Goal: Task Accomplishment & Management: Manage account settings

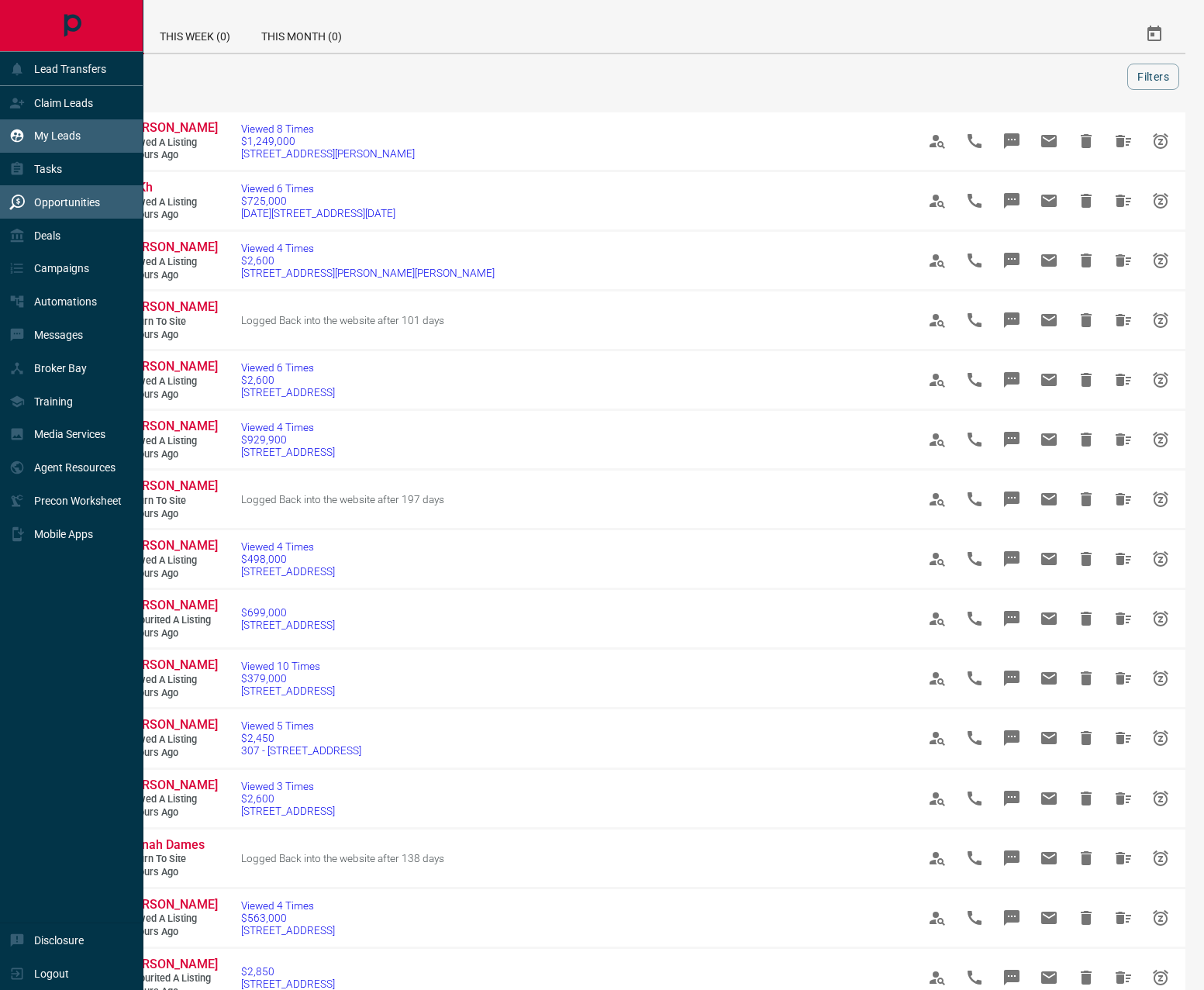
click at [21, 131] on icon at bounding box center [17, 136] width 13 height 13
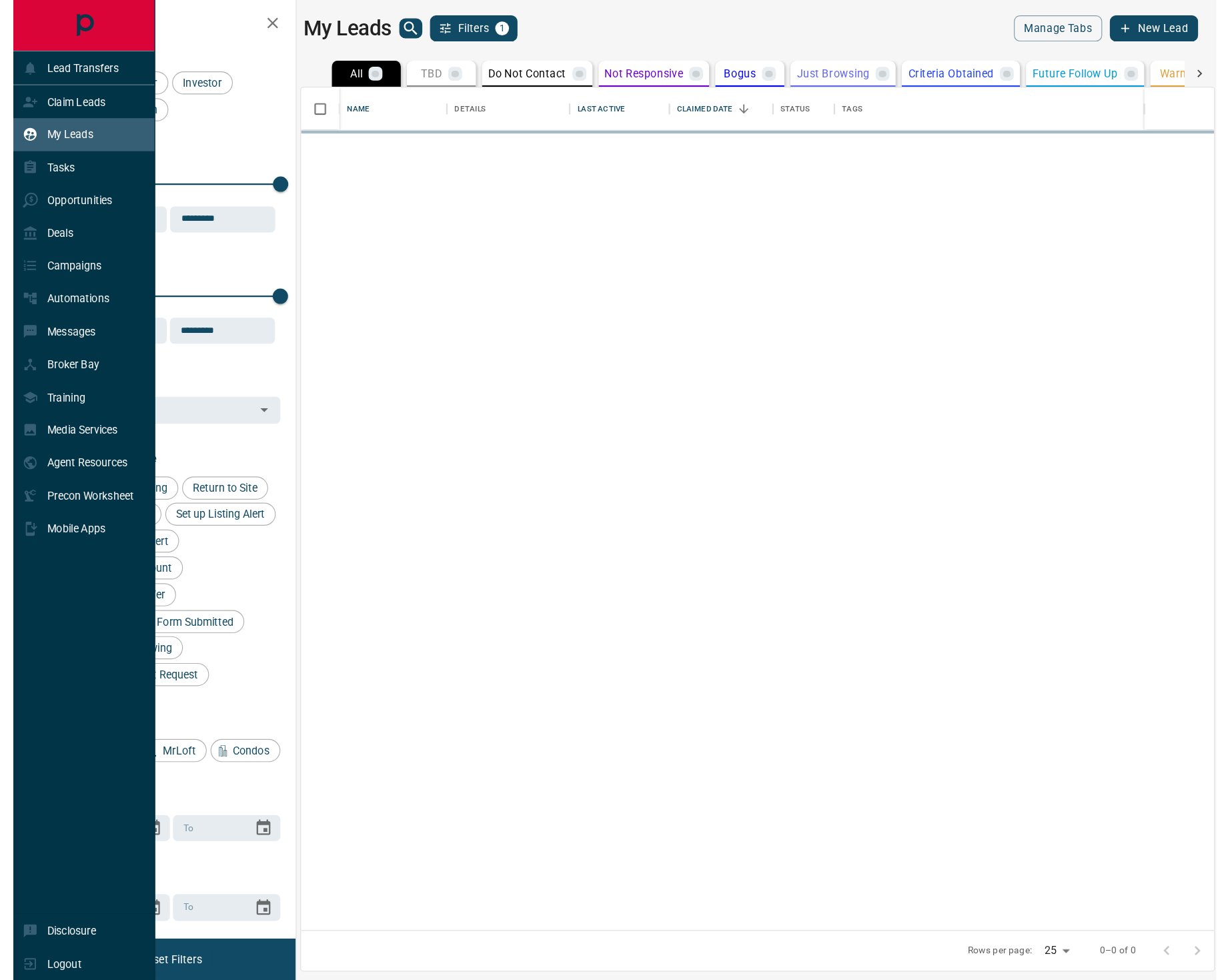
scroll to position [722, 784]
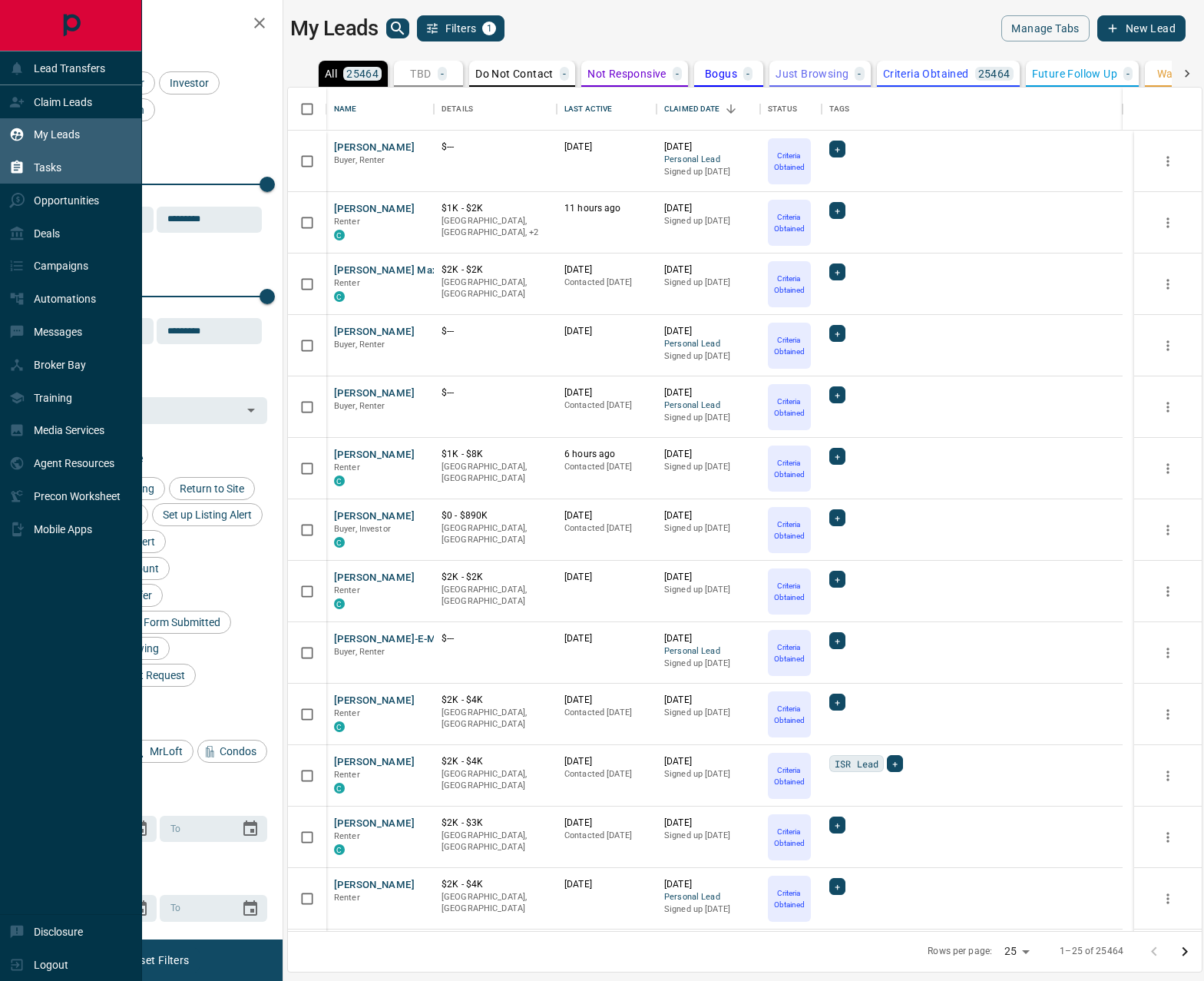
click at [64, 175] on div "Tasks" at bounding box center [71, 167] width 142 height 33
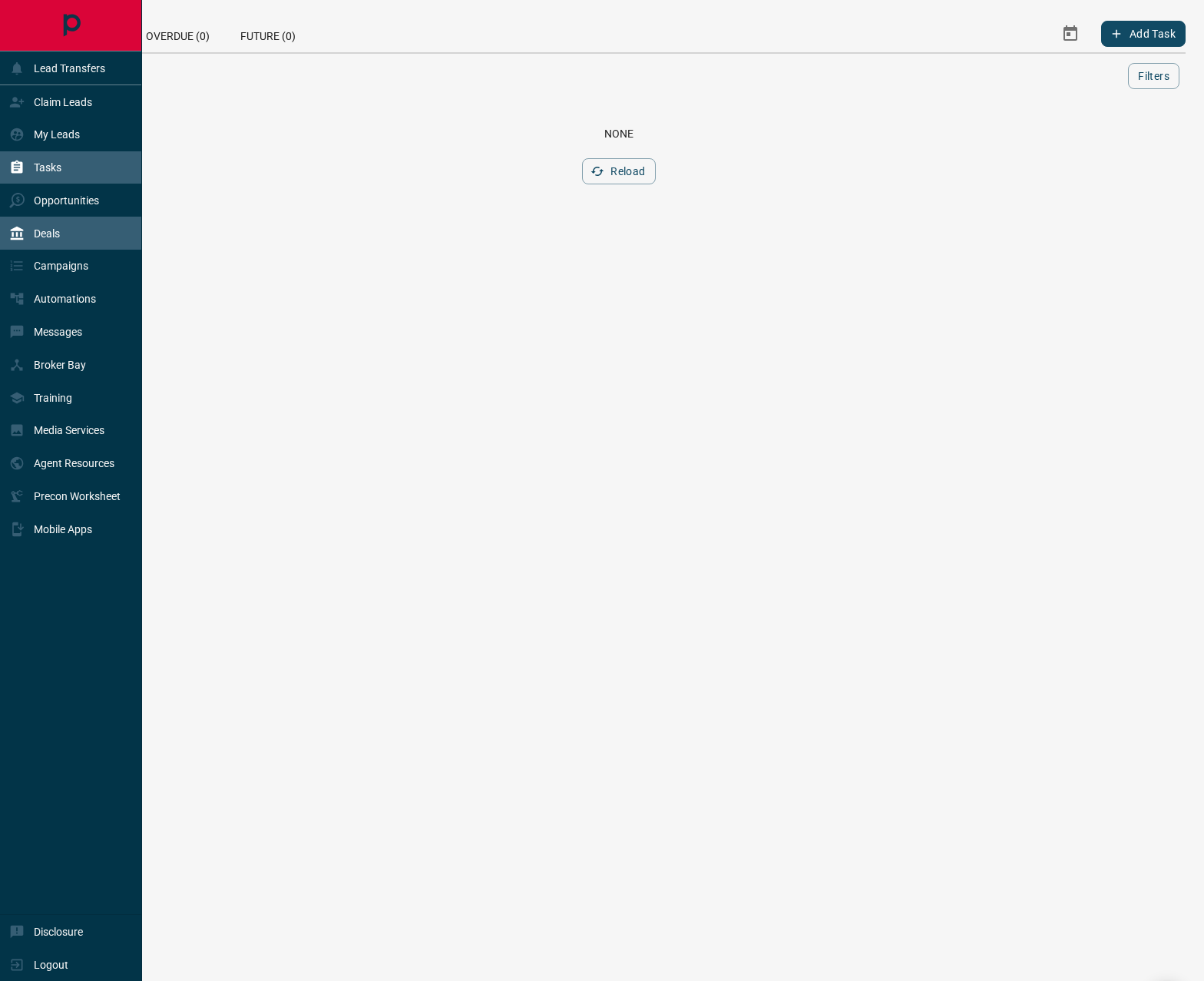
click at [72, 238] on div "Deals" at bounding box center [71, 233] width 142 height 33
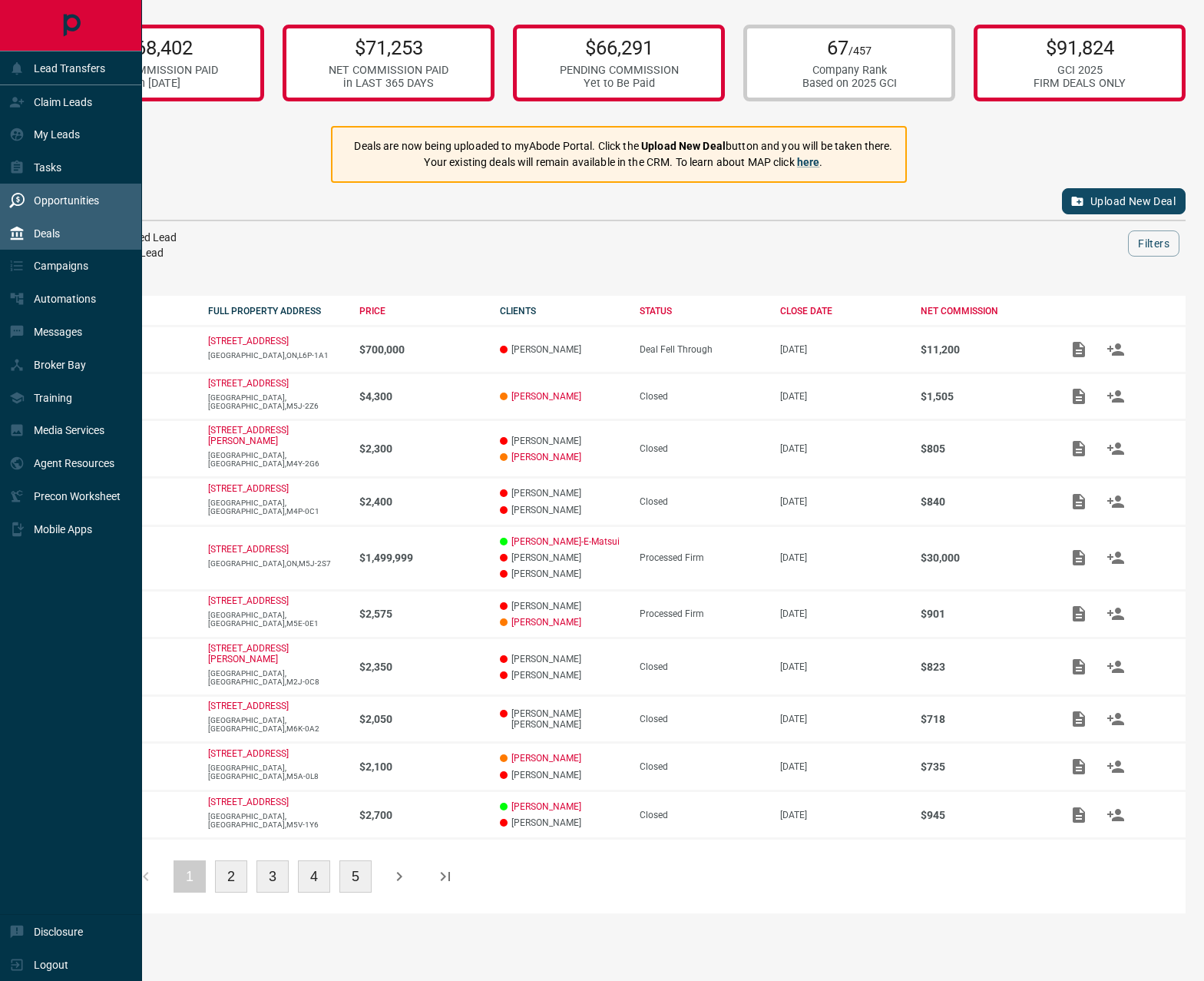
click at [82, 201] on p "Opportunities" at bounding box center [66, 200] width 65 height 12
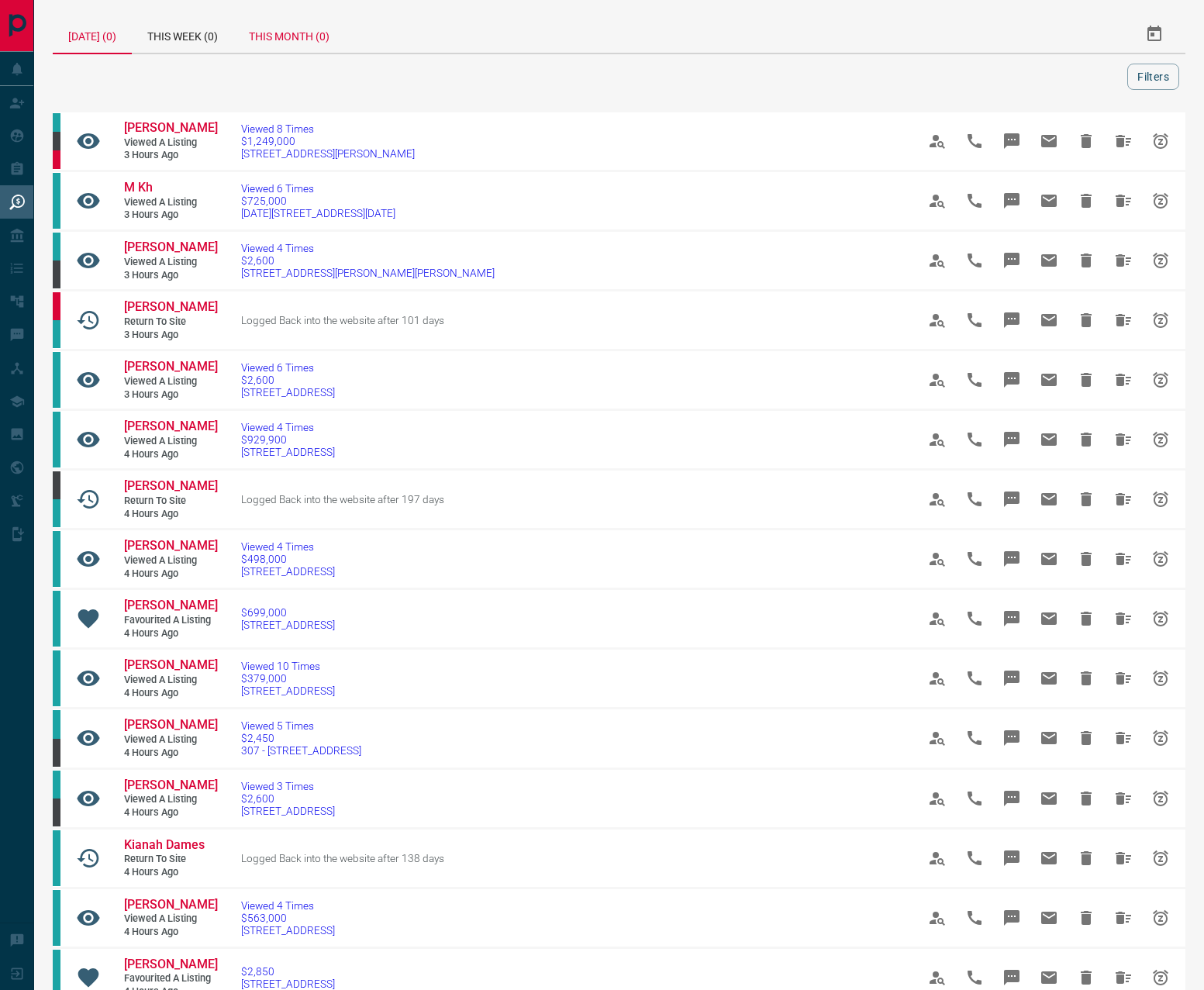
click at [314, 36] on div "This Month (0)" at bounding box center [288, 33] width 111 height 37
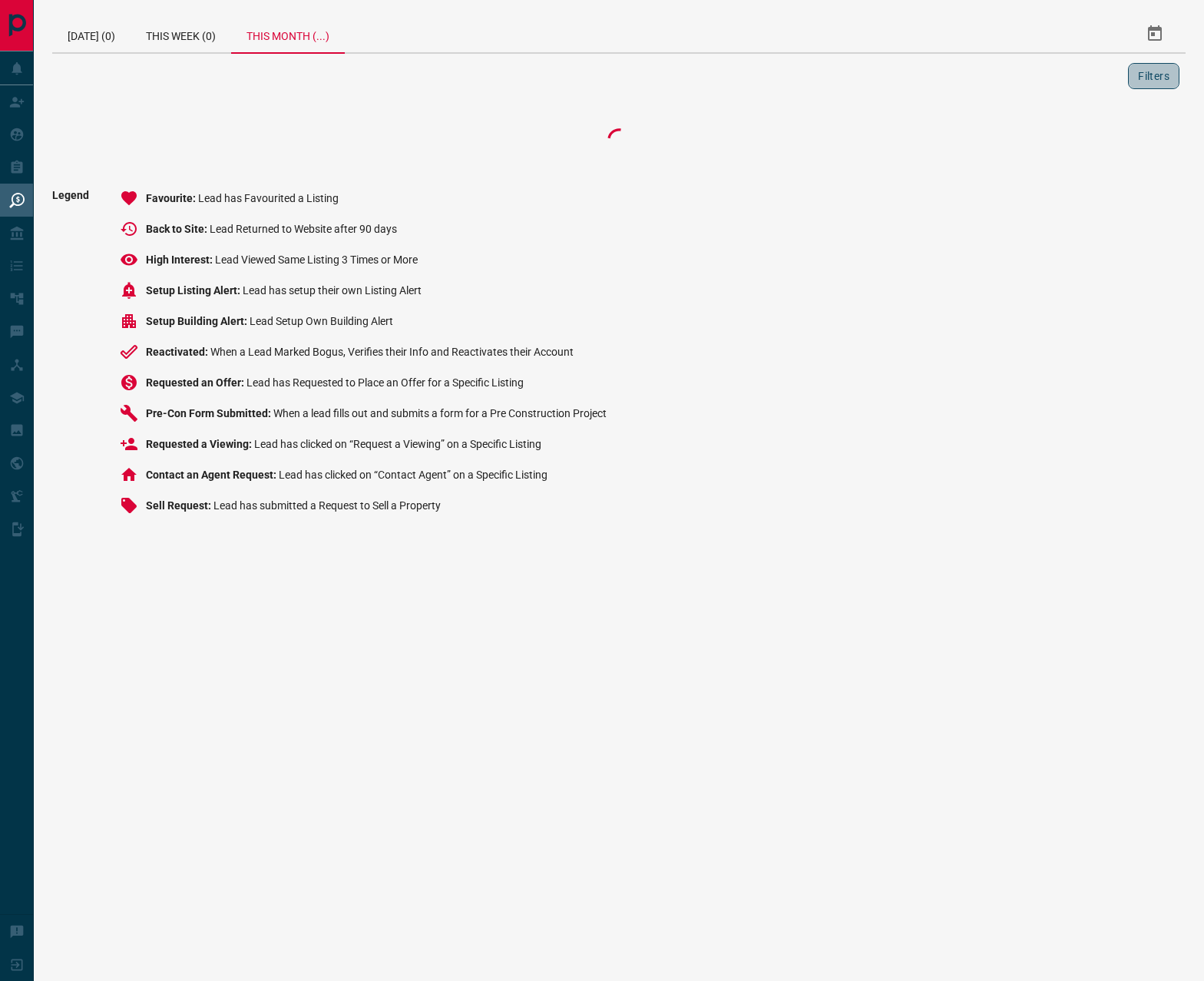
click at [1163, 76] on button "Filters" at bounding box center [1154, 76] width 52 height 26
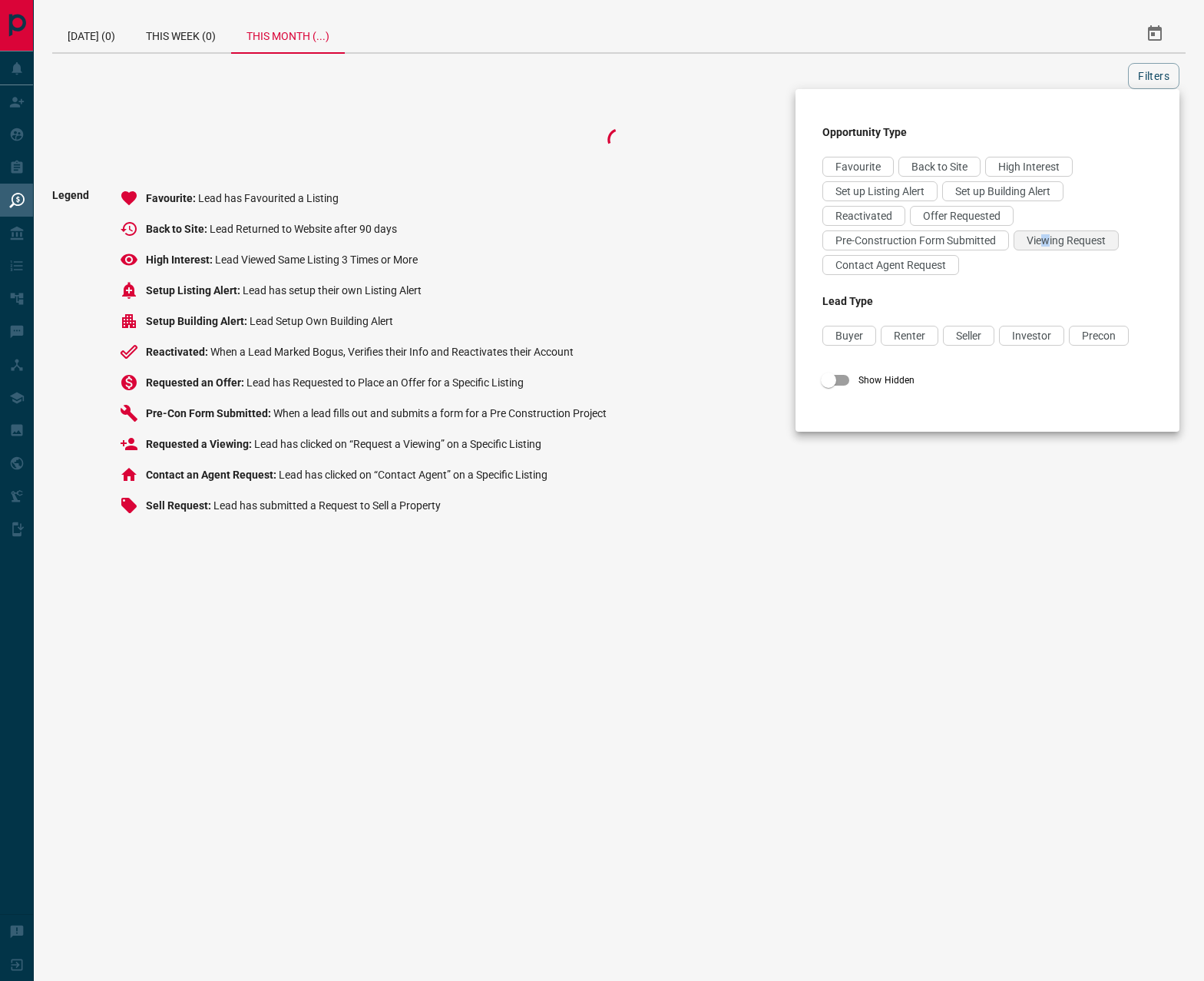
click at [1047, 244] on span "Viewing Request" at bounding box center [1066, 240] width 79 height 12
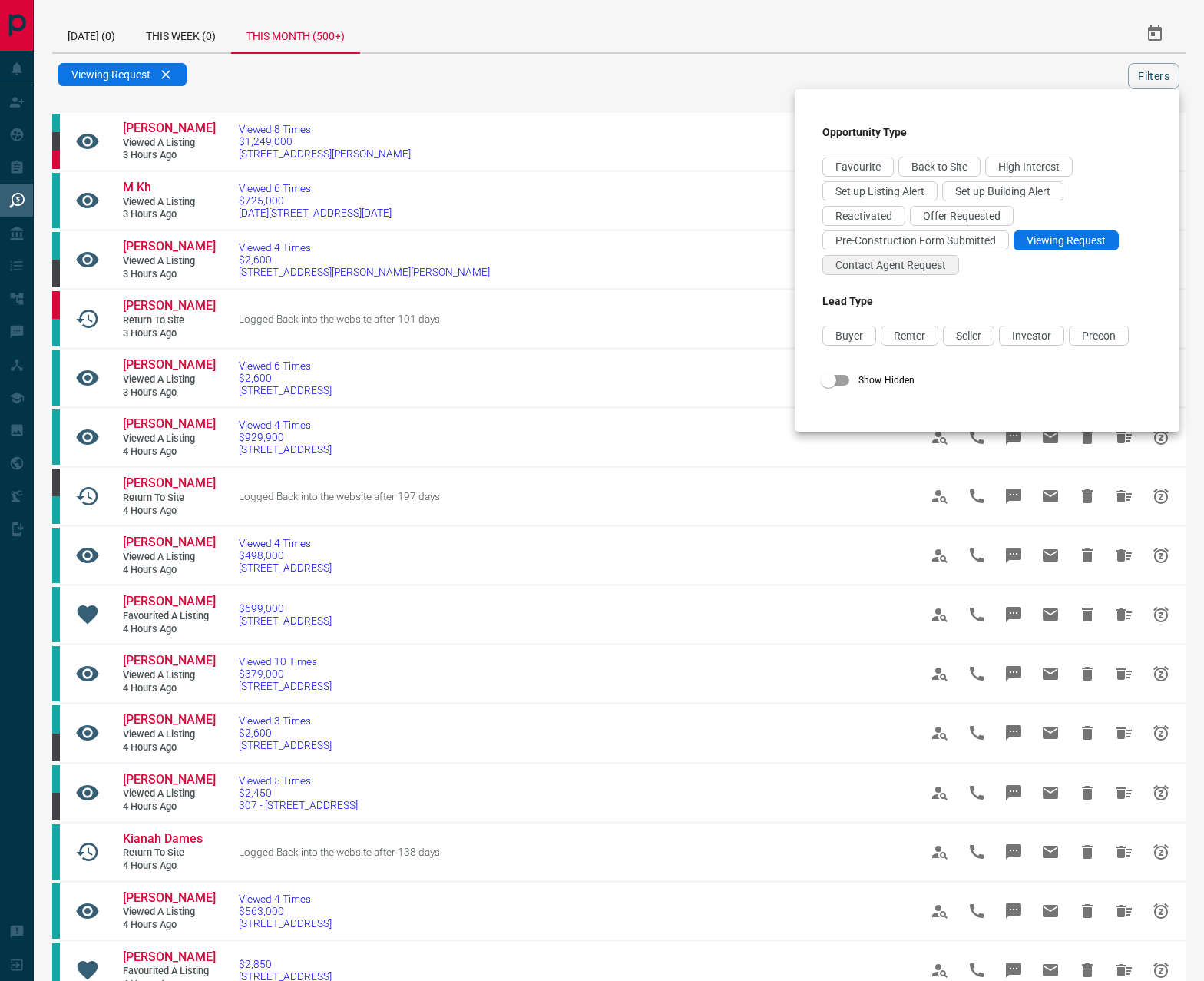
click at [922, 268] on span "Contact Agent Request" at bounding box center [890, 265] width 110 height 12
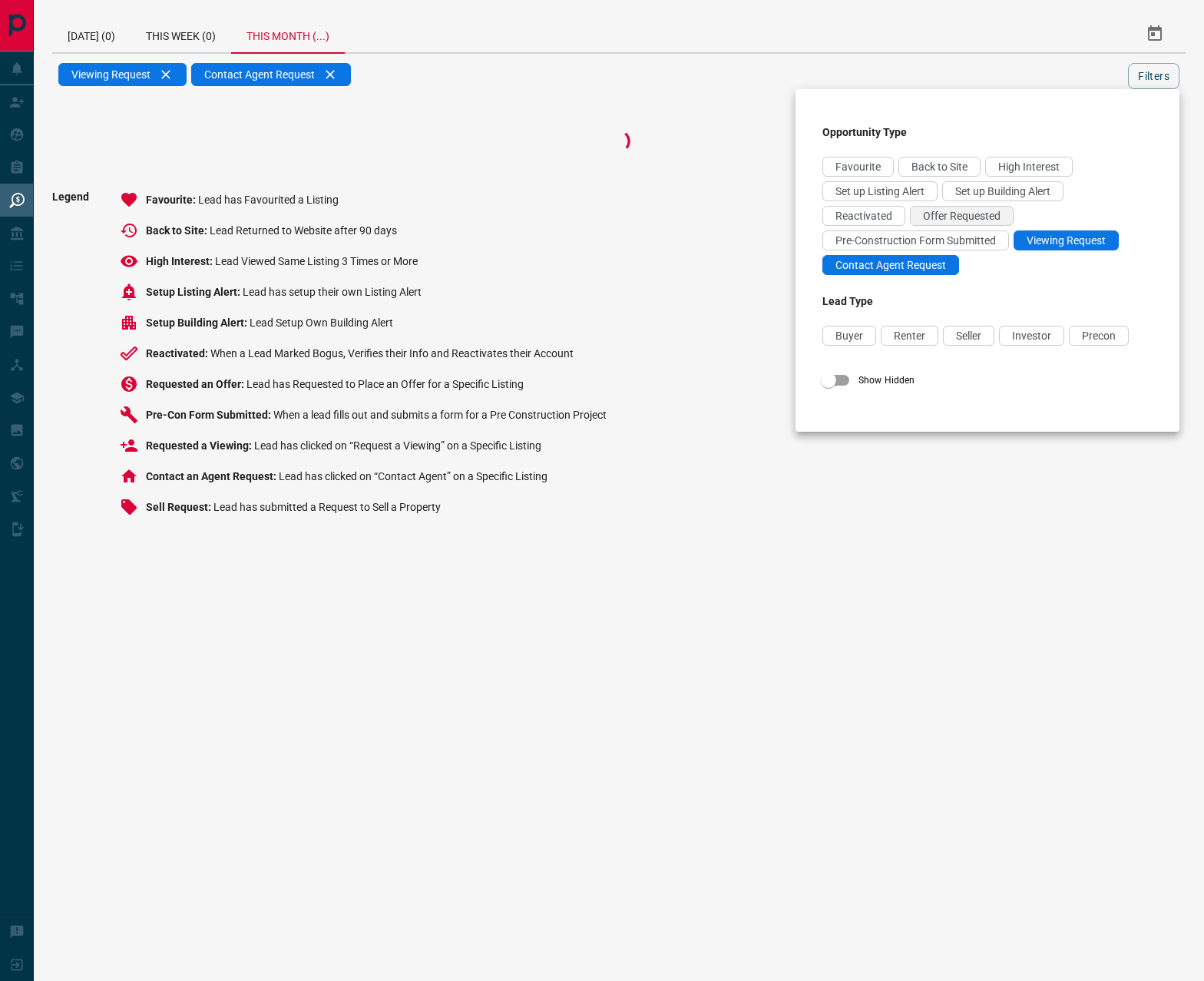
click at [948, 218] on span "Offer Requested" at bounding box center [962, 215] width 77 height 12
click at [1154, 69] on div at bounding box center [602, 490] width 1204 height 981
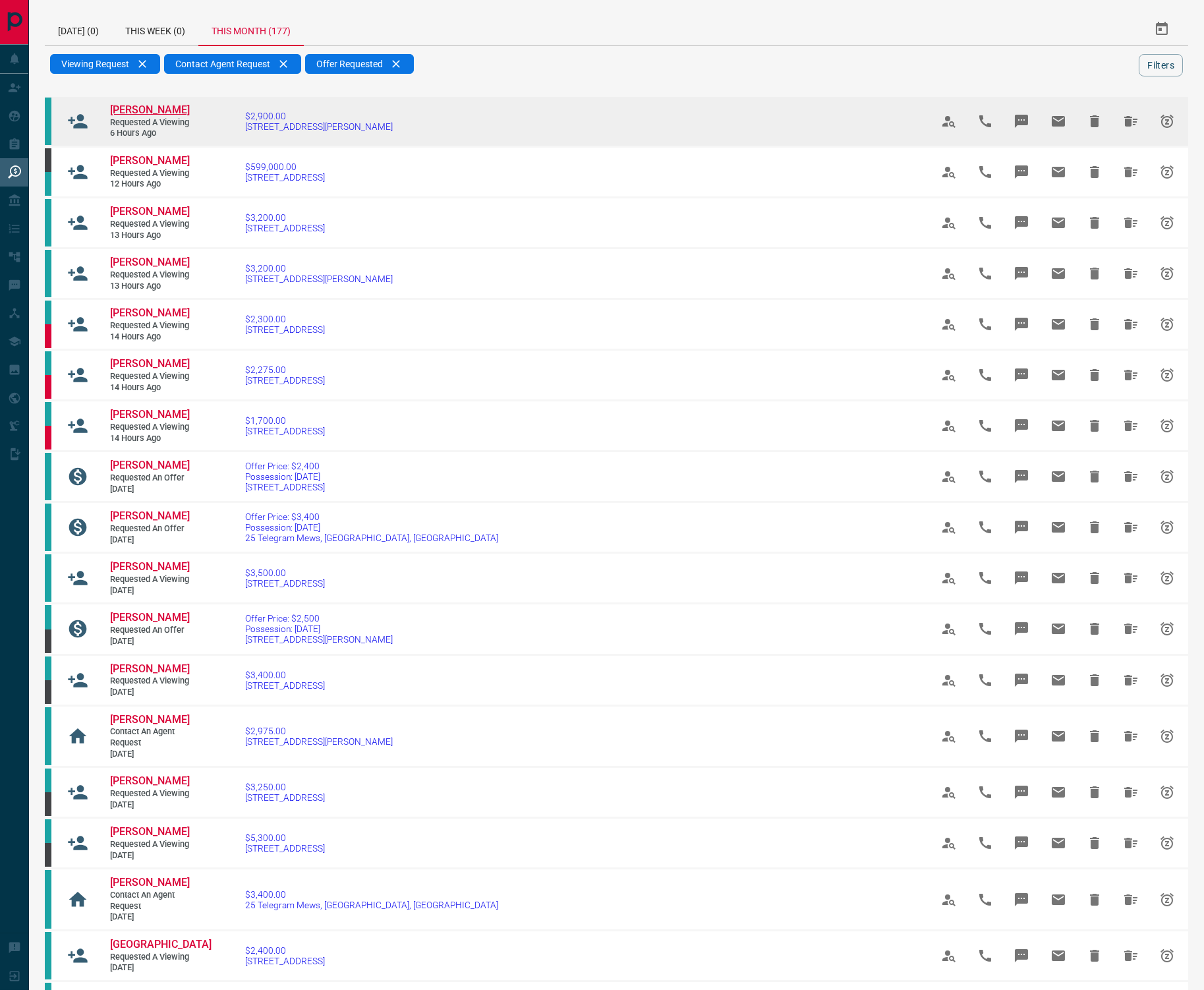
click at [155, 112] on span "[PERSON_NAME]" at bounding box center [150, 109] width 80 height 12
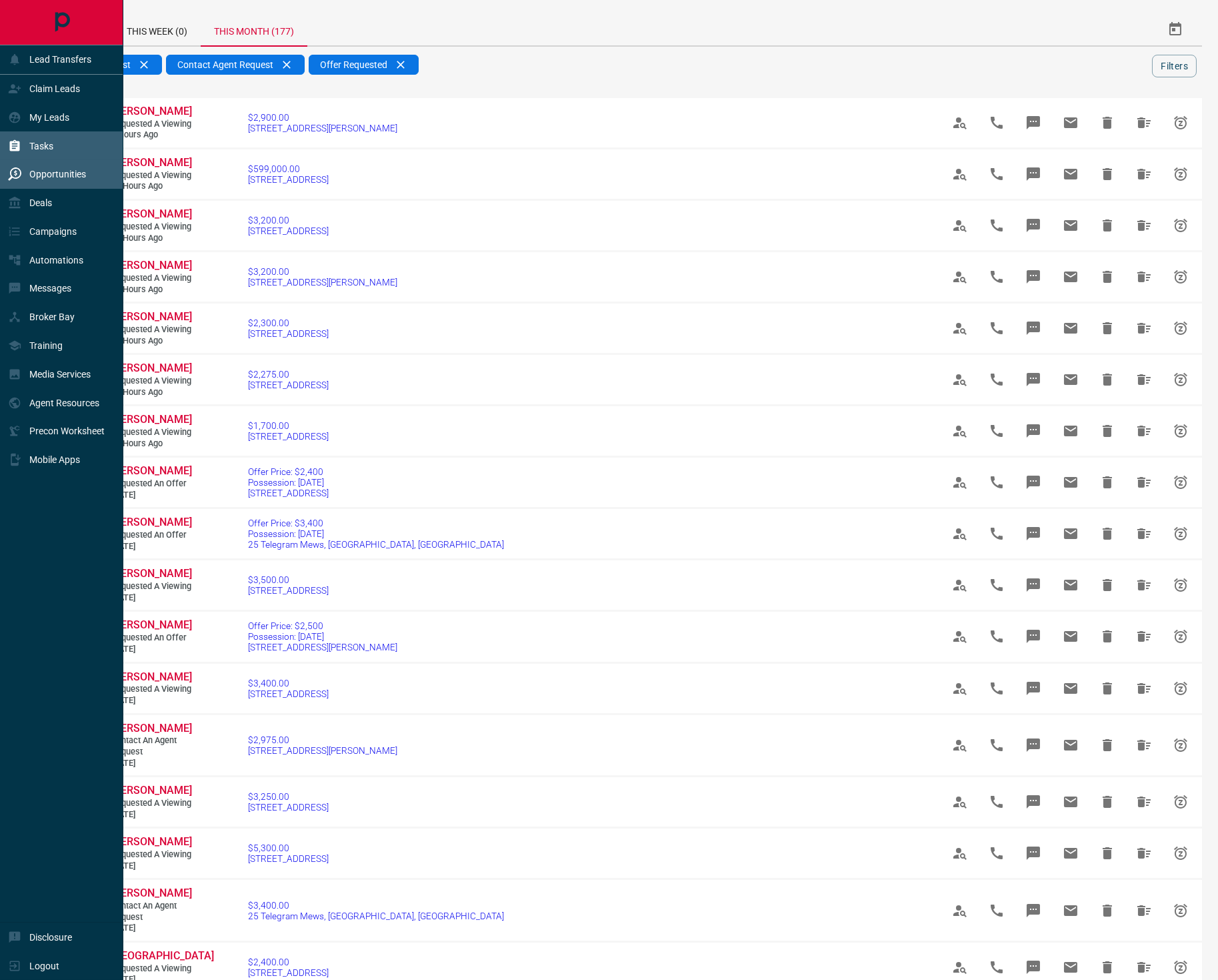
click at [50, 147] on p "Tasks" at bounding box center [41, 146] width 24 height 11
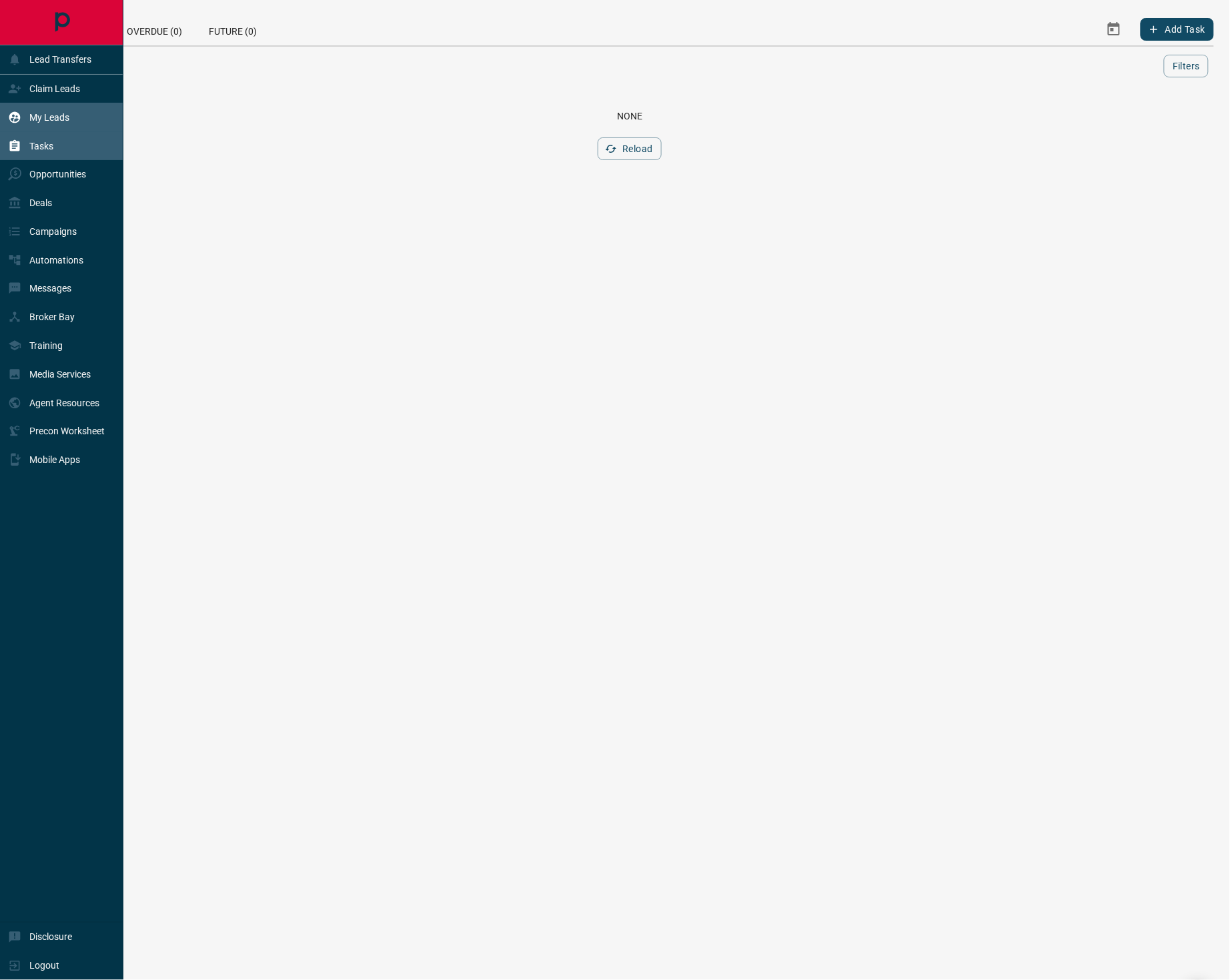
click at [52, 115] on p "My Leads" at bounding box center [49, 117] width 40 height 11
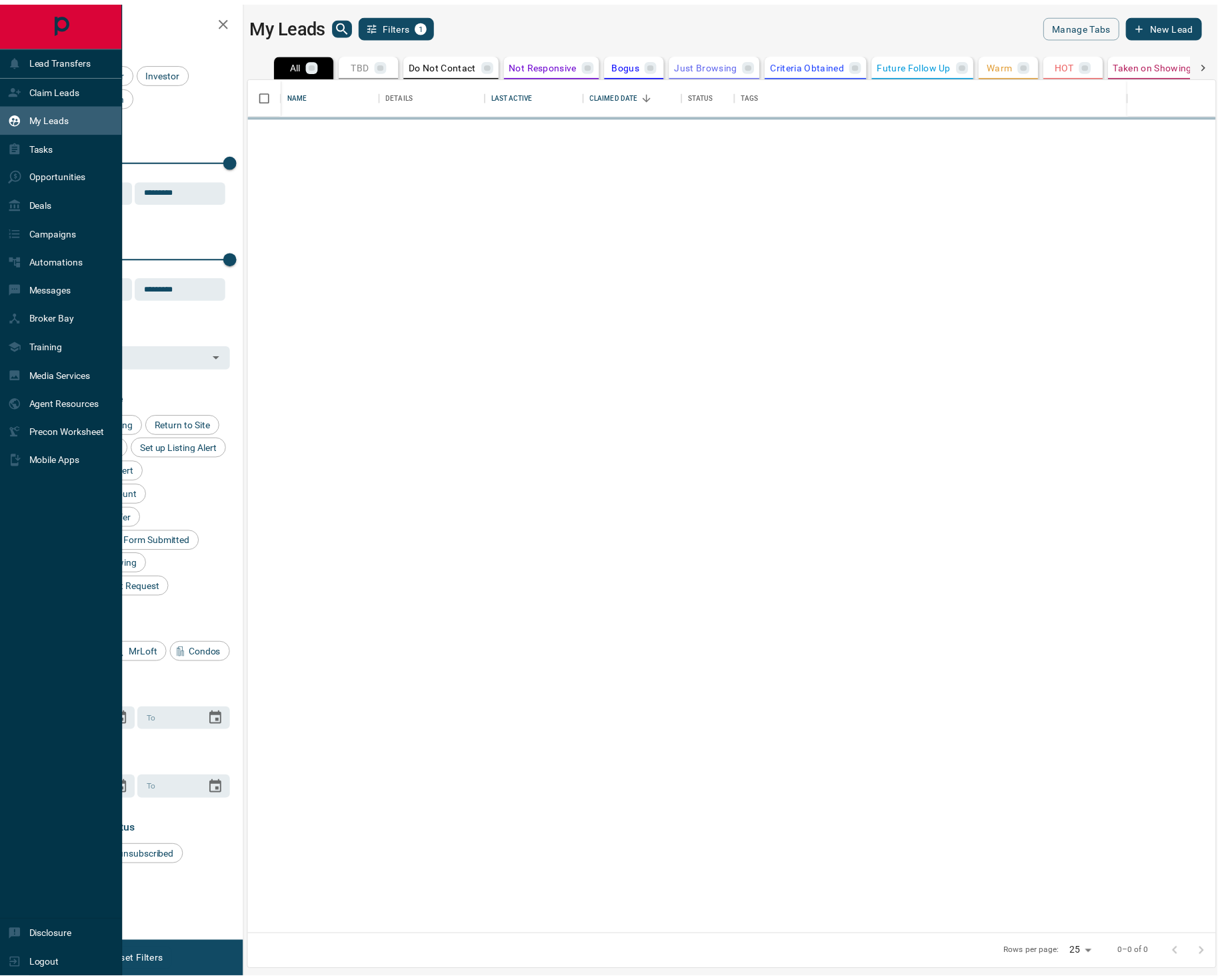
scroll to position [848, 966]
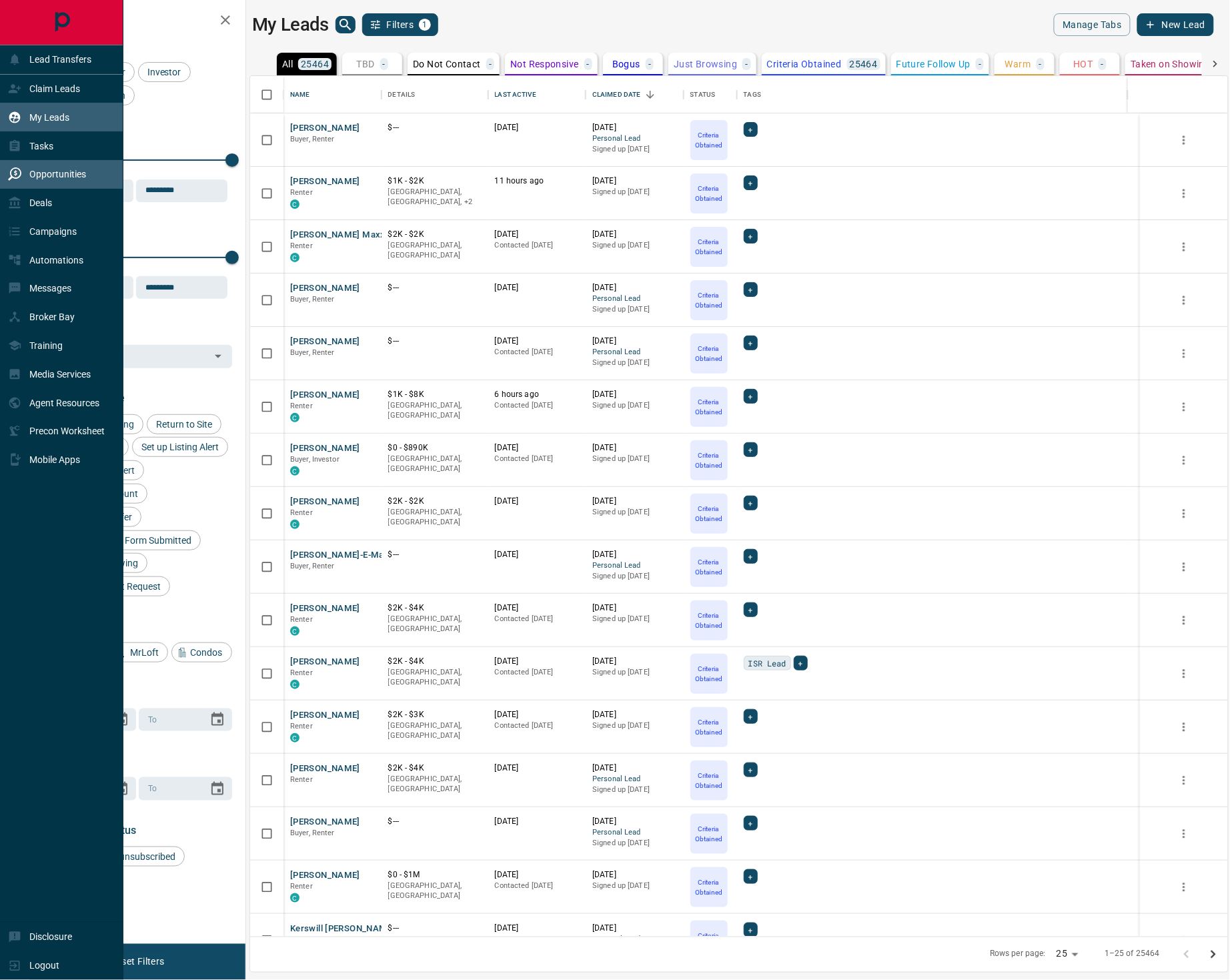
click at [55, 176] on p "Opportunities" at bounding box center [57, 174] width 57 height 11
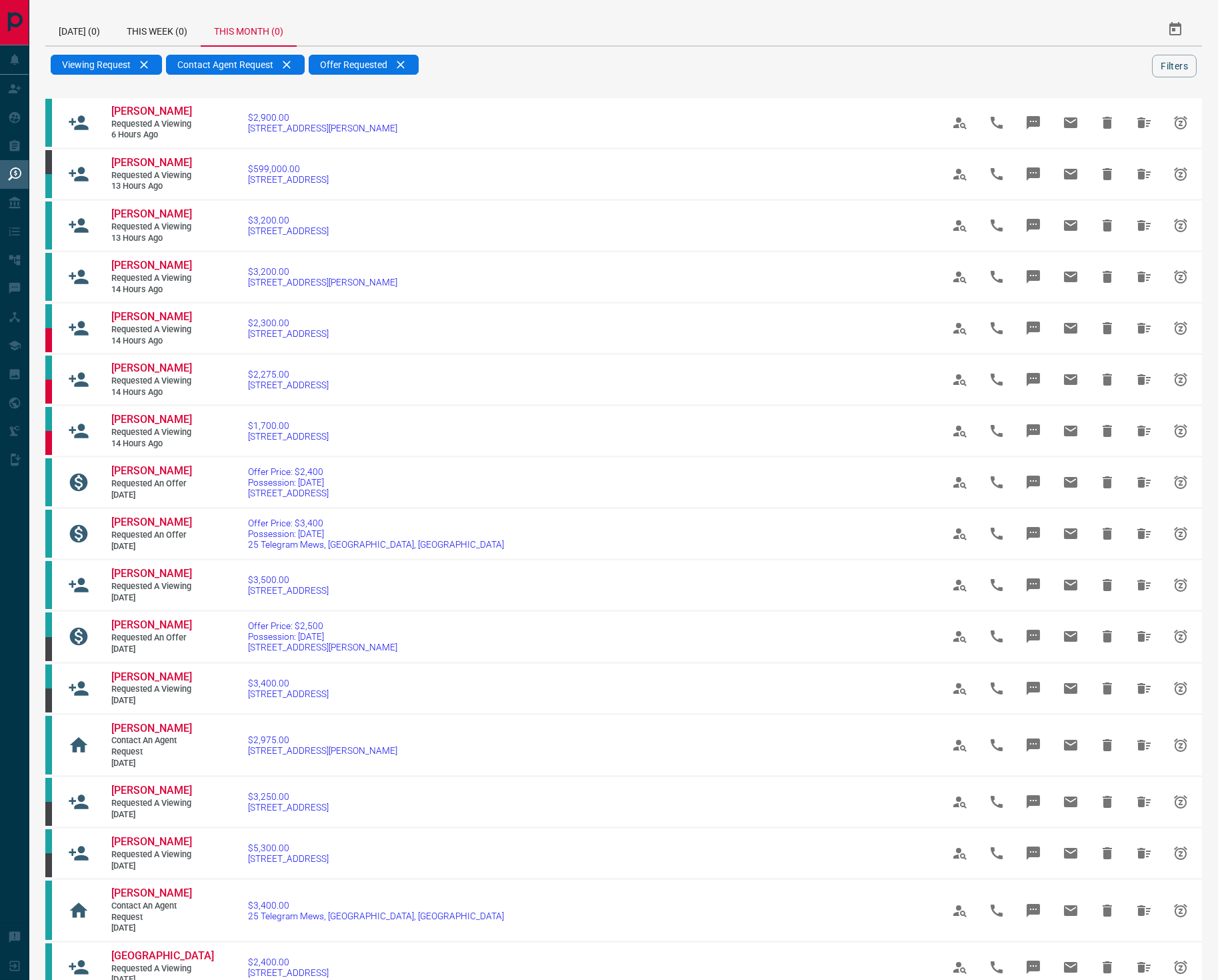
drag, startPoint x: 418, startPoint y: 63, endPoint x: 412, endPoint y: 70, distance: 9.2
click at [417, 65] on div "Offer Requested" at bounding box center [363, 65] width 110 height 20
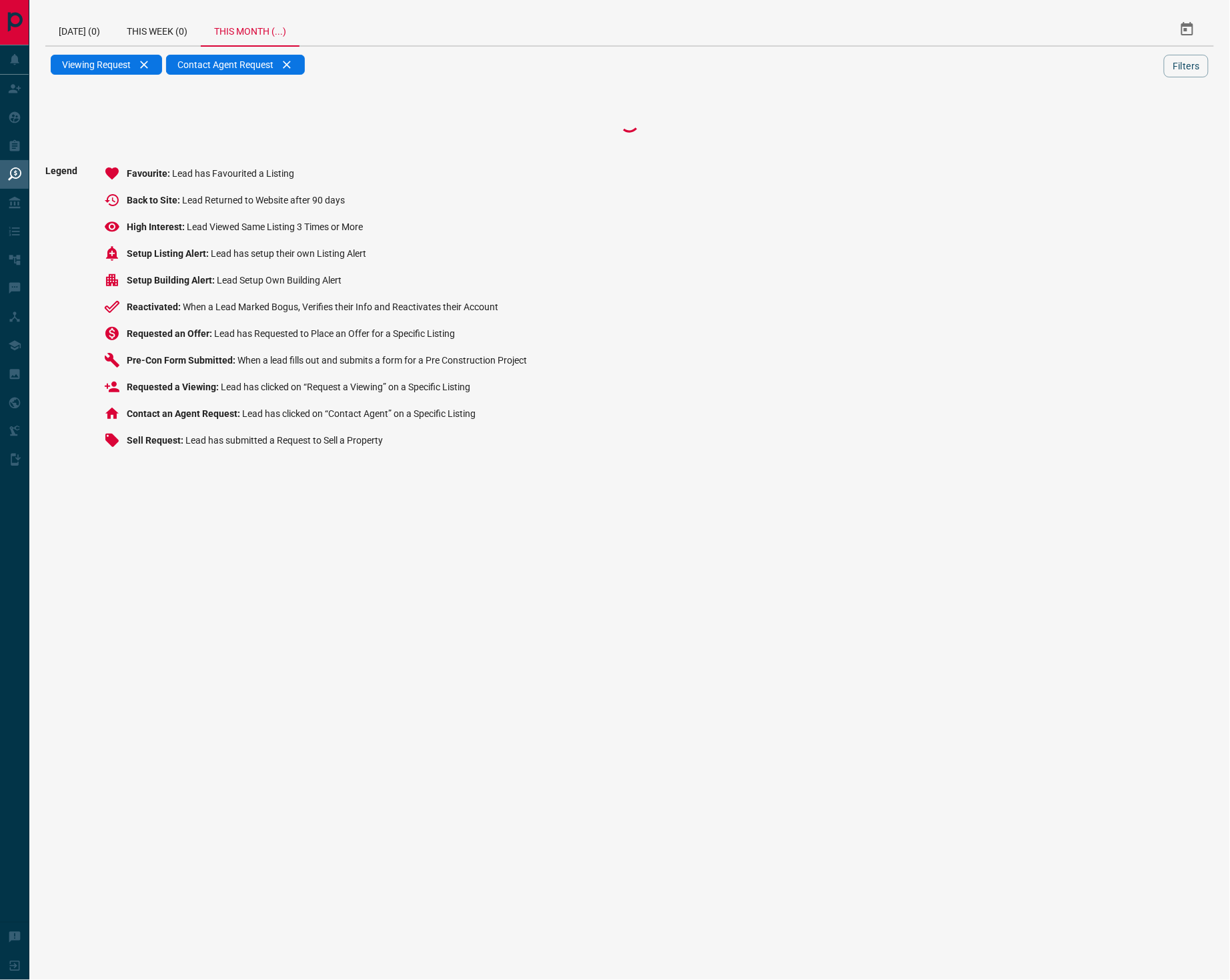
drag, startPoint x: 295, startPoint y: 64, endPoint x: 279, endPoint y: 70, distance: 17.1
click at [295, 65] on div "Contact Agent Request" at bounding box center [235, 65] width 138 height 20
click at [140, 68] on div "Viewing Request" at bounding box center [106, 65] width 111 height 20
